Goal: Transaction & Acquisition: Purchase product/service

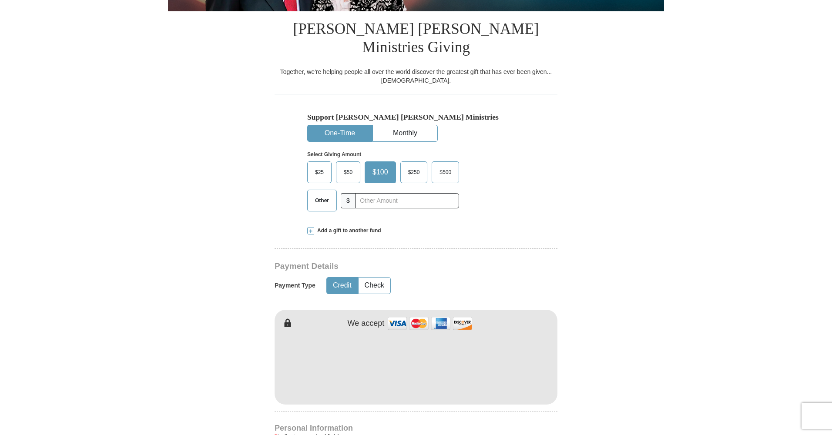
scroll to position [208, 0]
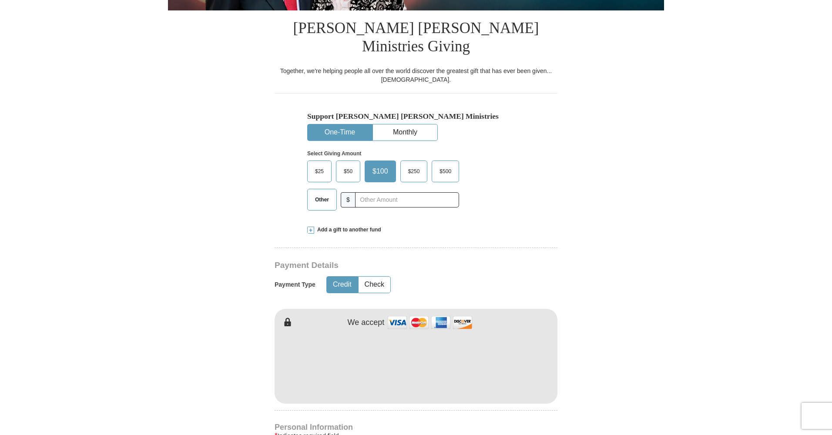
click at [440, 165] on span "$500" at bounding box center [445, 171] width 20 height 13
click at [0, 0] on input "$500" at bounding box center [0, 0] width 0 height 0
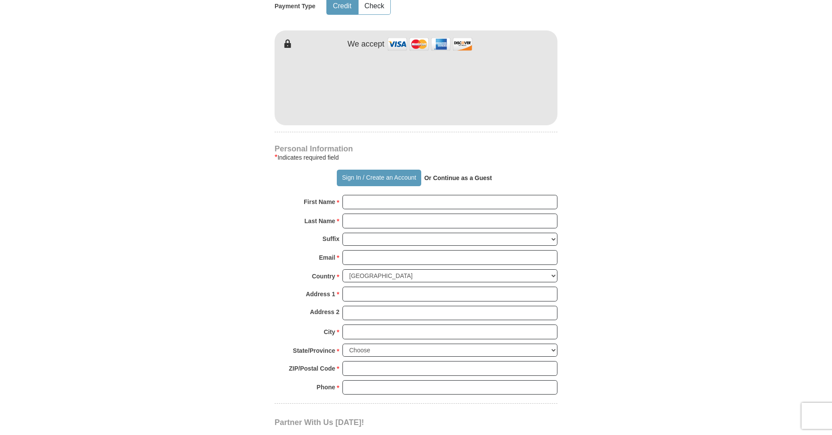
scroll to position [487, 0]
click at [547, 194] on input "First Name *" at bounding box center [450, 201] width 215 height 15
type input "[PERSON_NAME]"
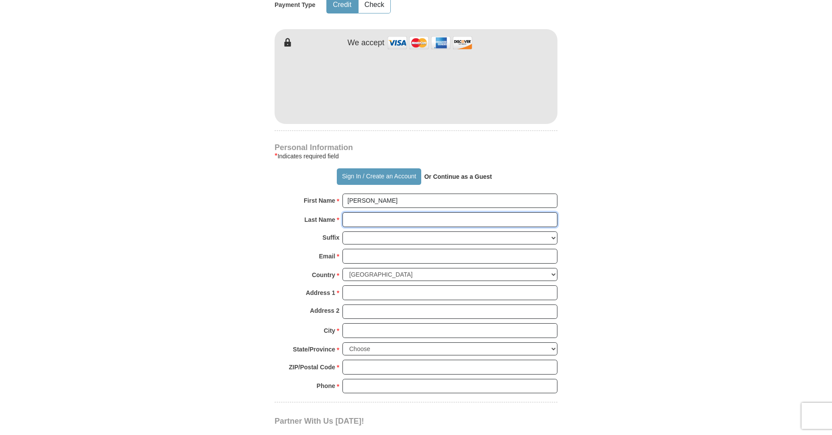
type input "KING"
type input "[EMAIL_ADDRESS][DOMAIN_NAME]"
type input "969 Commerce"
type input "1801"
type input "[GEOGRAPHIC_DATA]"
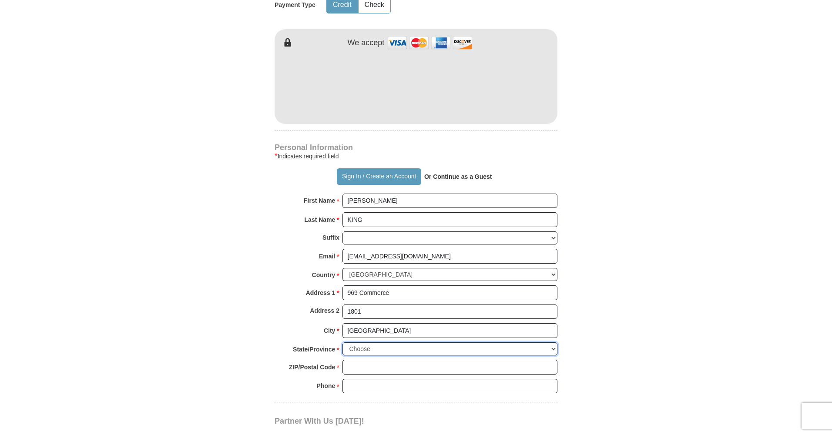
select select "[GEOGRAPHIC_DATA]"
type input "76102"
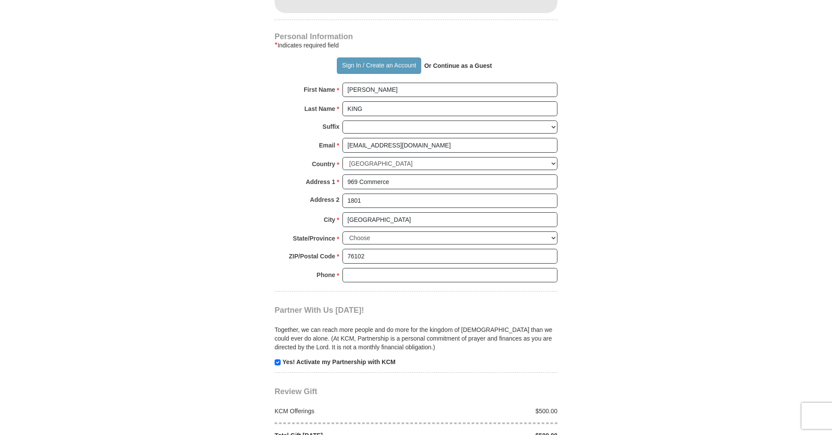
scroll to position [604, 0]
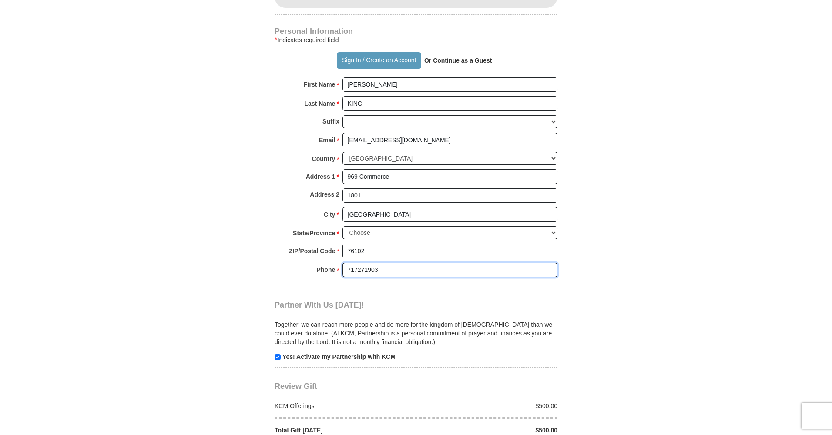
type input "7172719036"
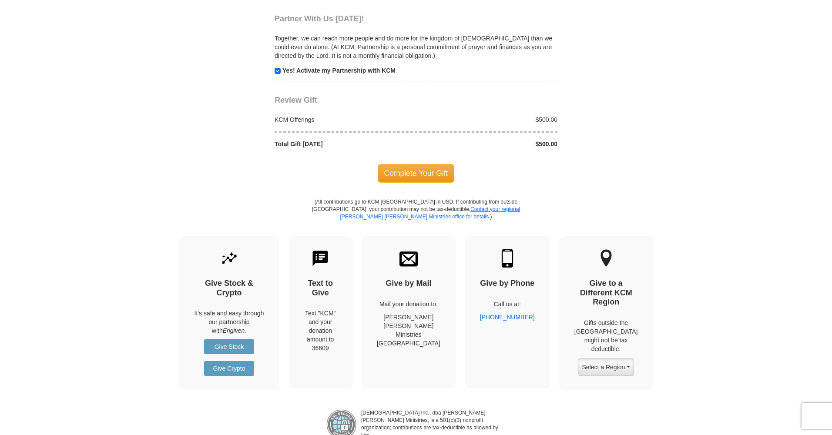
scroll to position [890, 0]
click at [415, 164] on span "Complete Your Gift" at bounding box center [416, 173] width 77 height 18
